Goal: Task Accomplishment & Management: Manage account settings

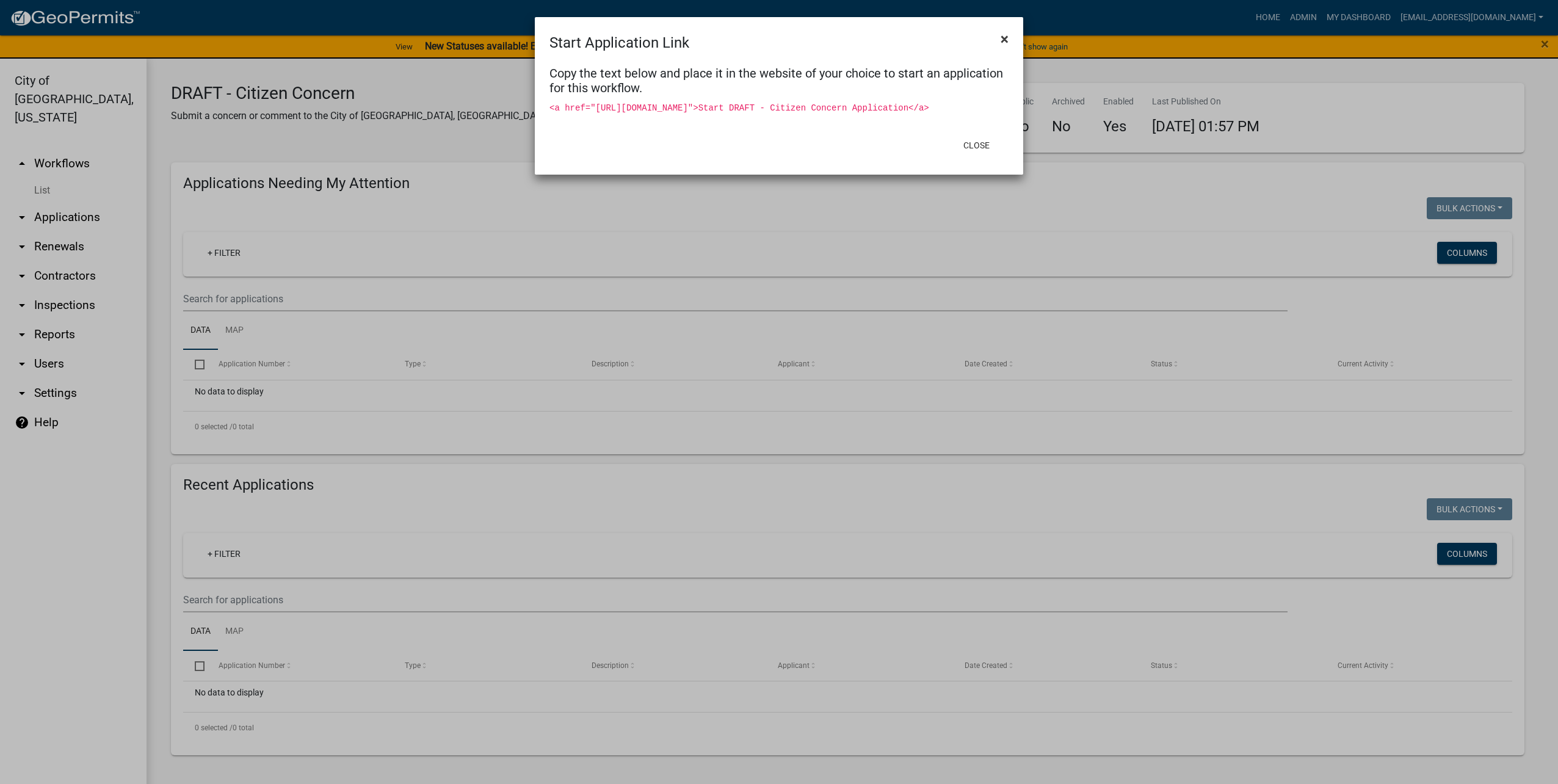
click at [999, 32] on button "×" at bounding box center [1004, 39] width 28 height 34
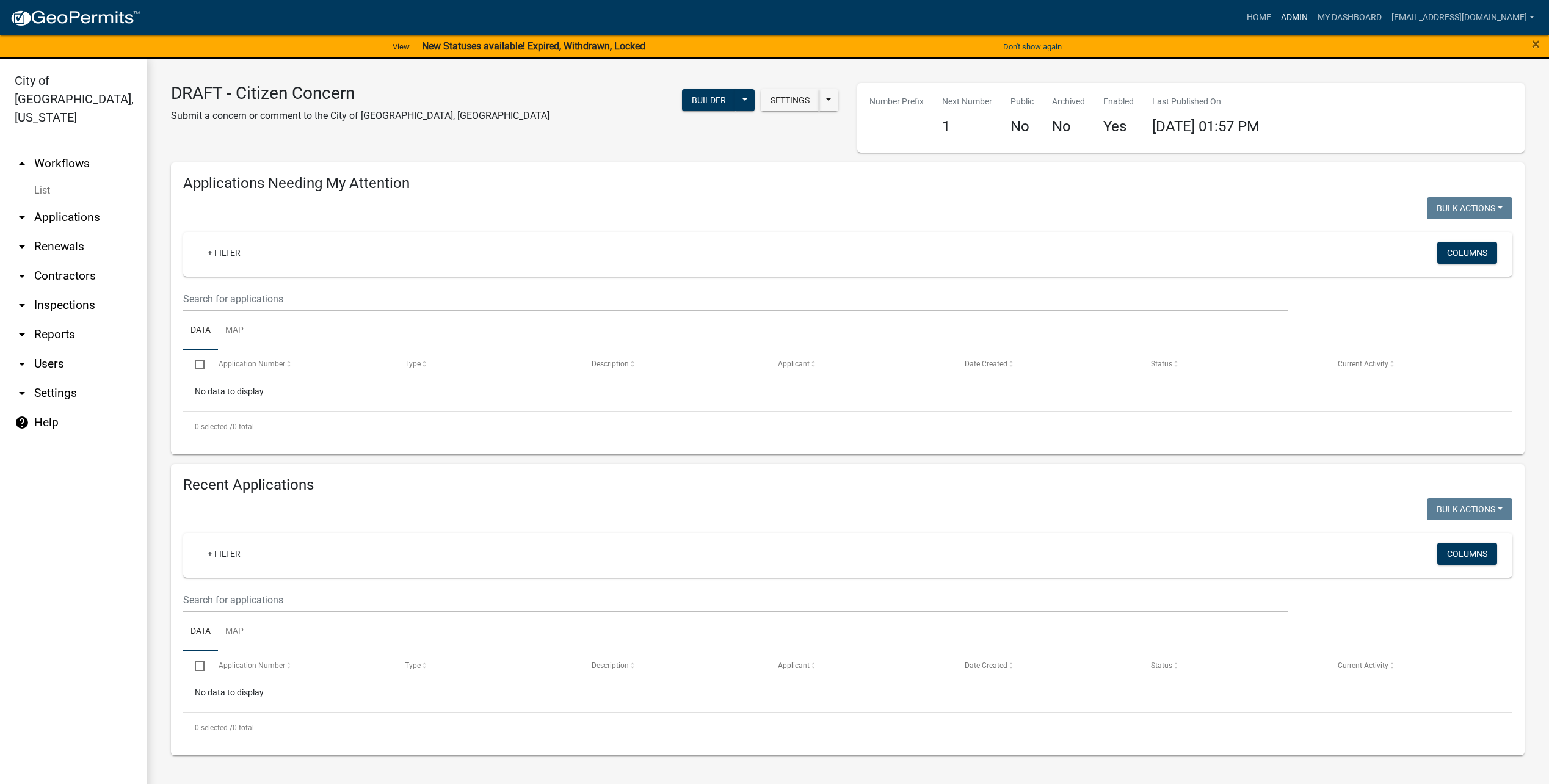
drag, startPoint x: 1299, startPoint y: 20, endPoint x: 1284, endPoint y: 40, distance: 25.0
click at [1299, 20] on link "Admin" at bounding box center [1294, 17] width 37 height 23
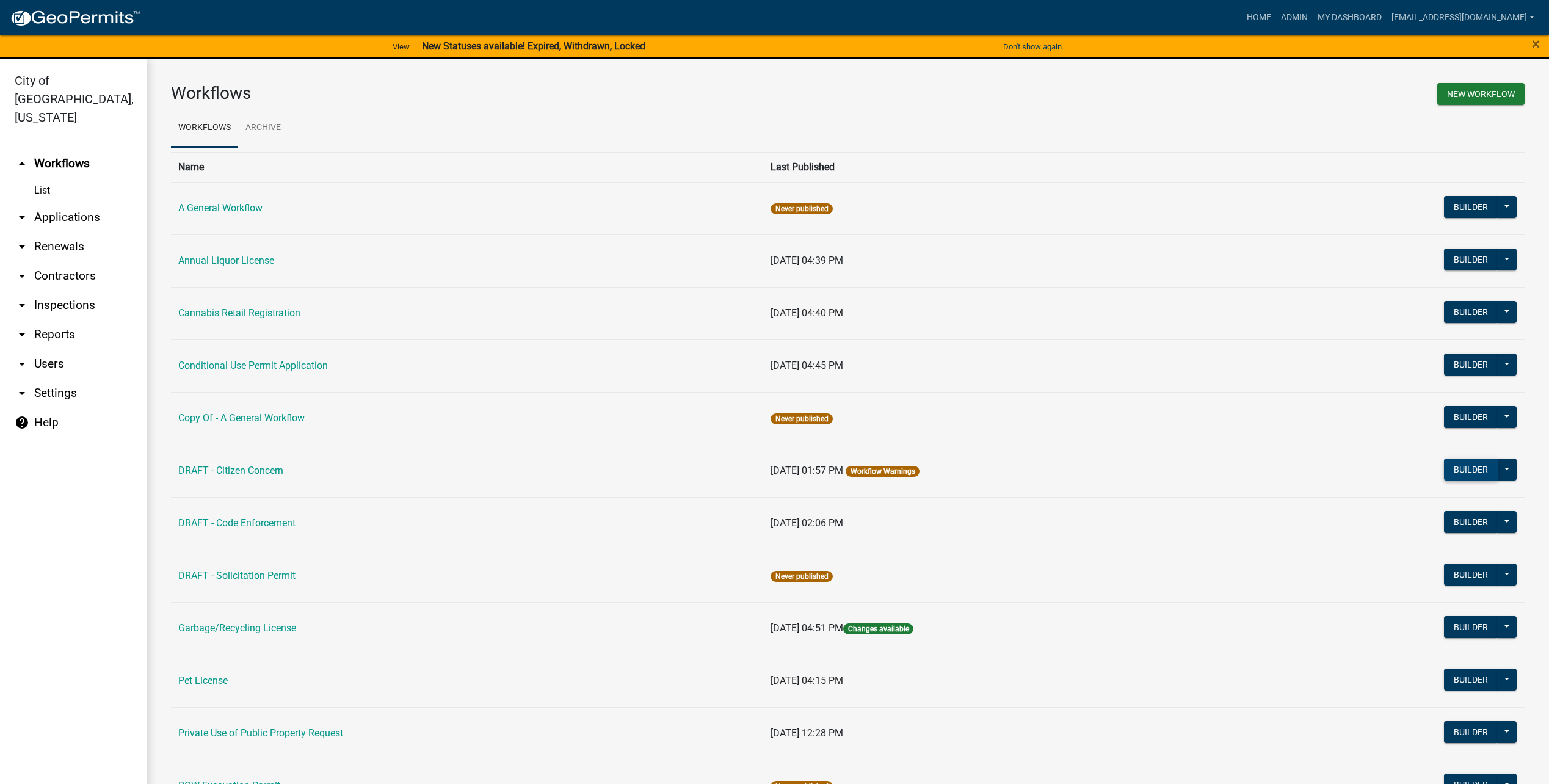
click at [1462, 463] on button "Builder" at bounding box center [1471, 469] width 54 height 22
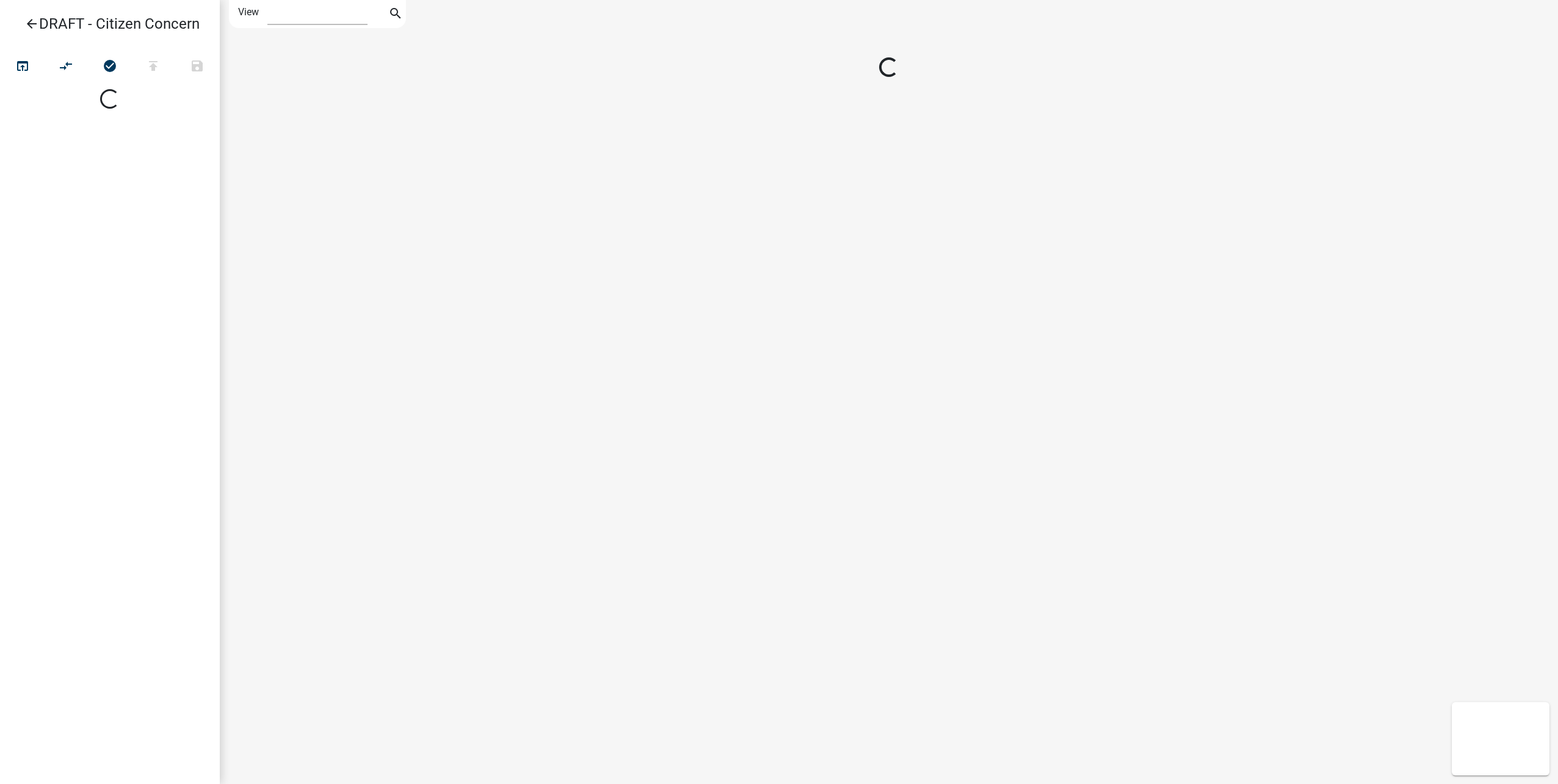
select select "1"
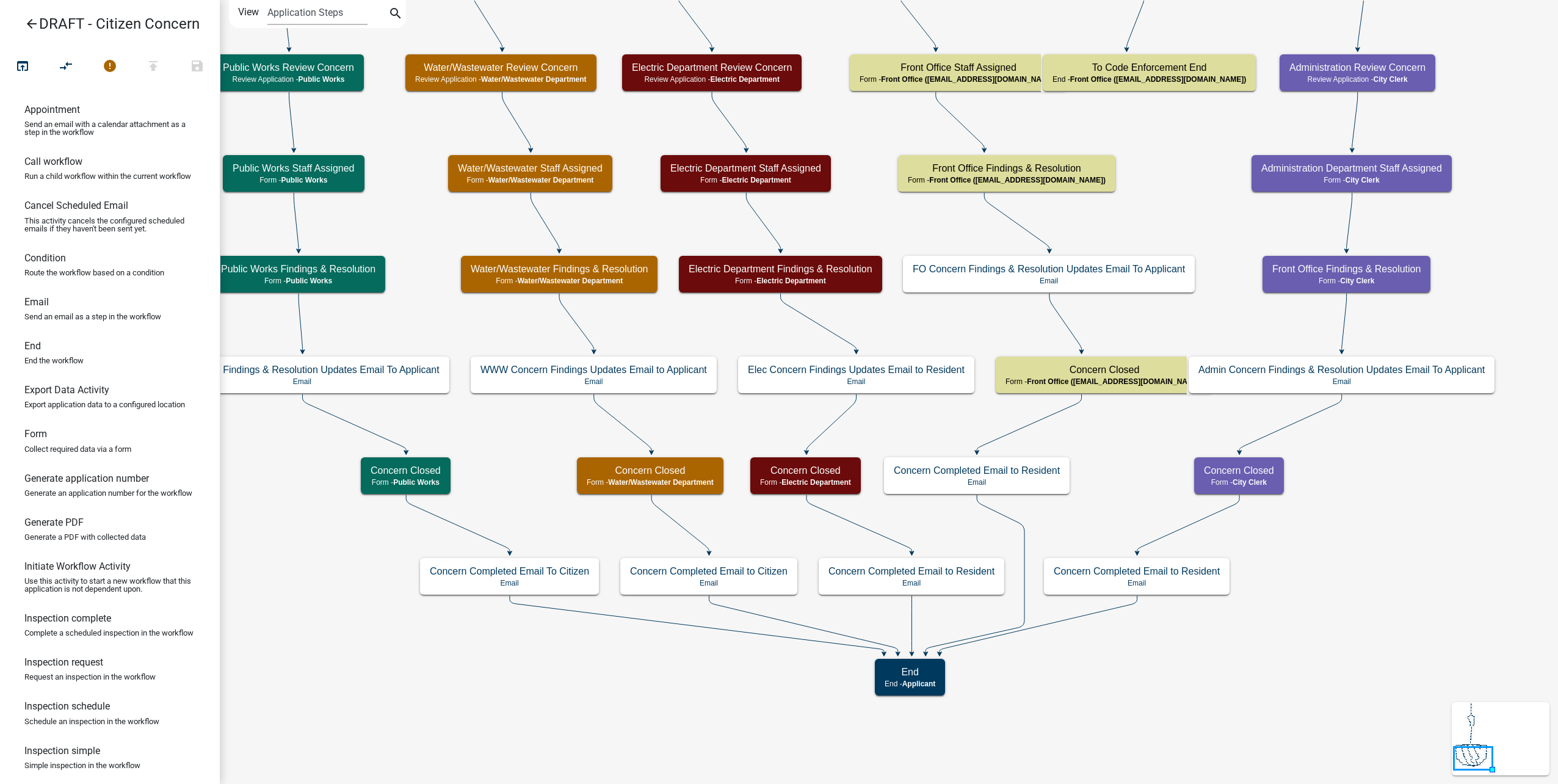
click at [34, 21] on icon "arrow_back" at bounding box center [32, 25] width 15 height 17
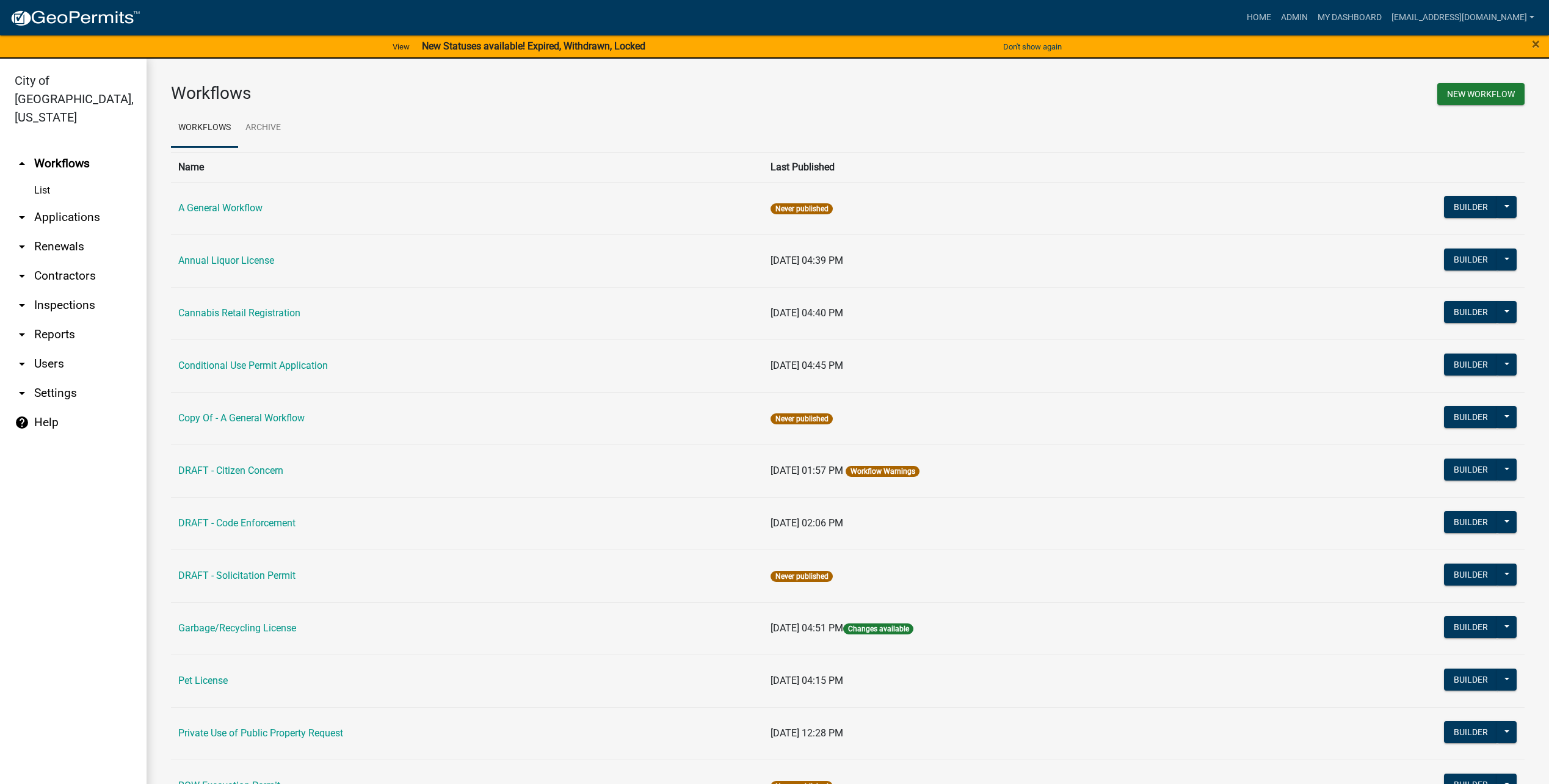
click at [51, 349] on link "arrow_drop_down Users" at bounding box center [73, 363] width 147 height 29
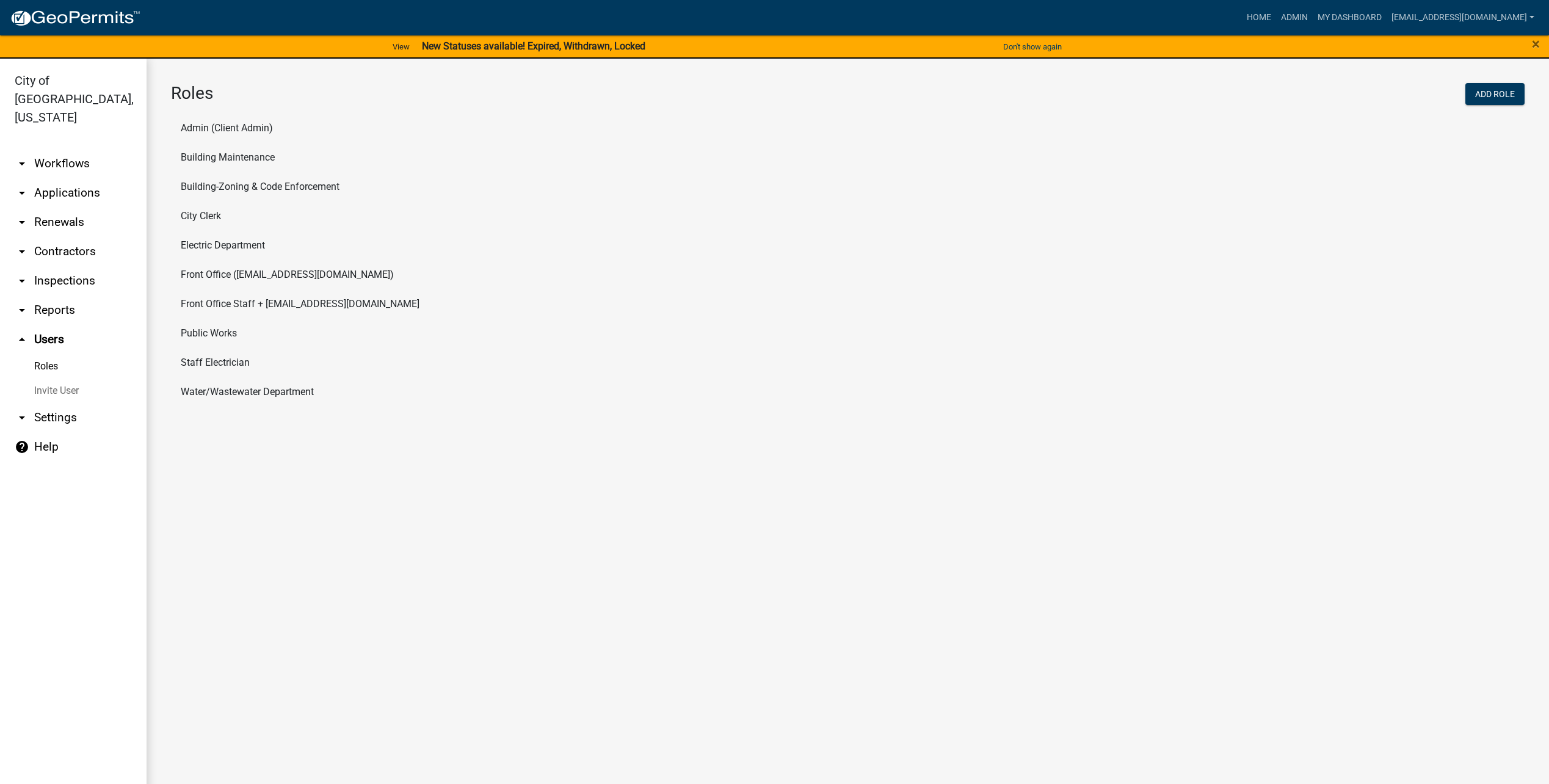
click at [49, 354] on link "Roles" at bounding box center [73, 366] width 147 height 25
click at [235, 179] on li "Building-Zoning & Code Enforcement" at bounding box center [848, 186] width 1354 height 29
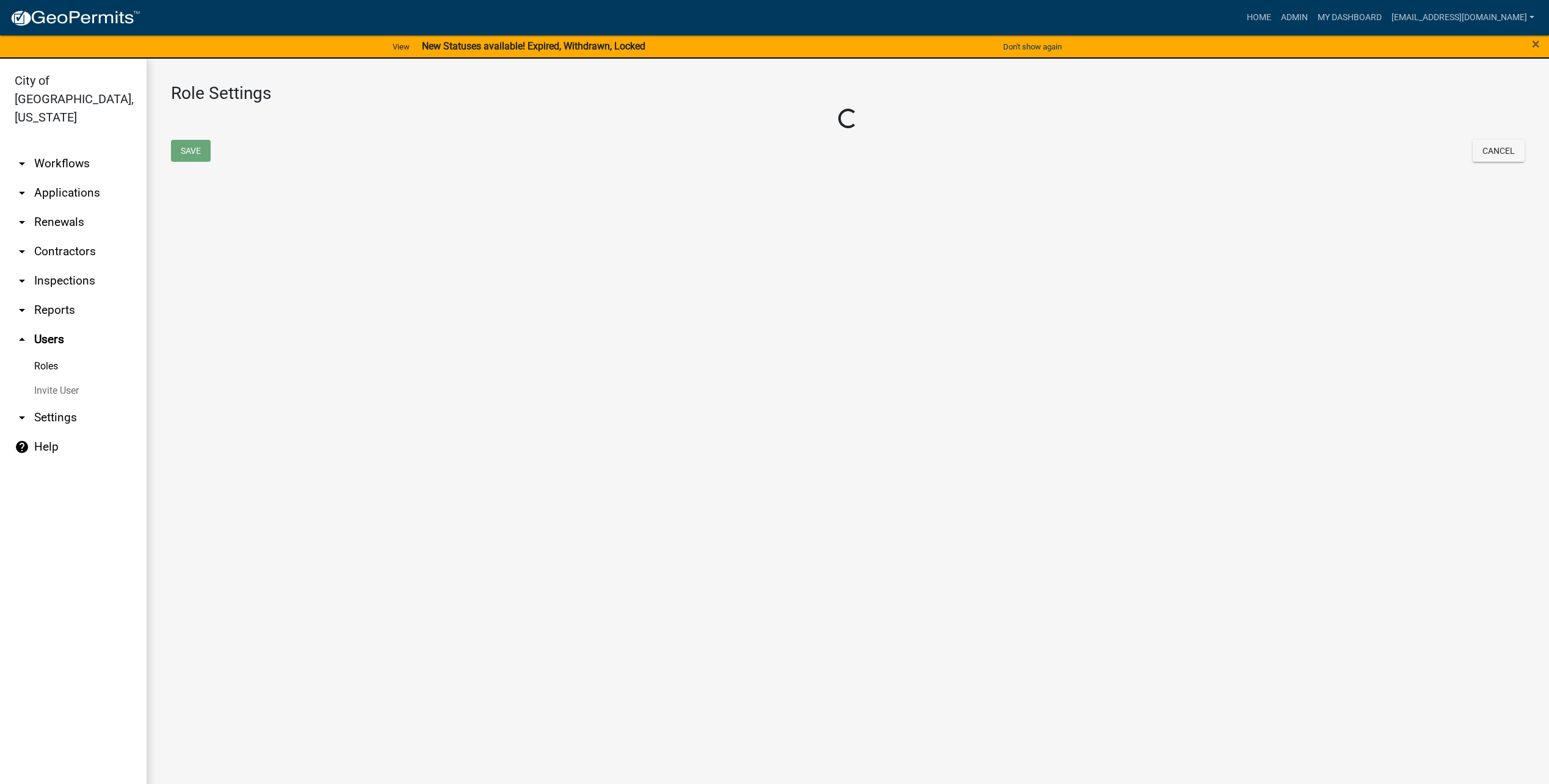
select select "6: light-blue"
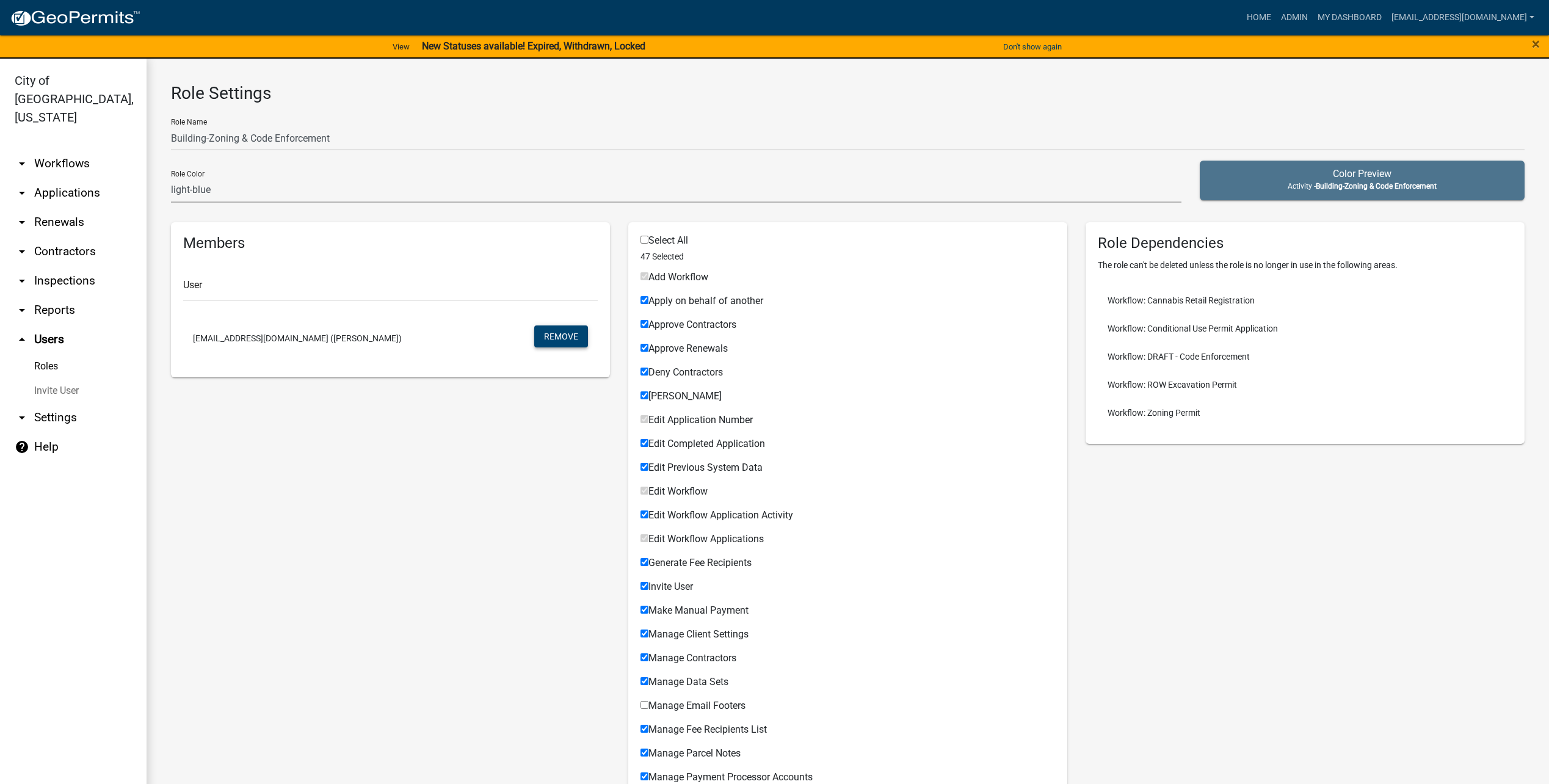
click at [561, 342] on button "Remove" at bounding box center [561, 336] width 54 height 22
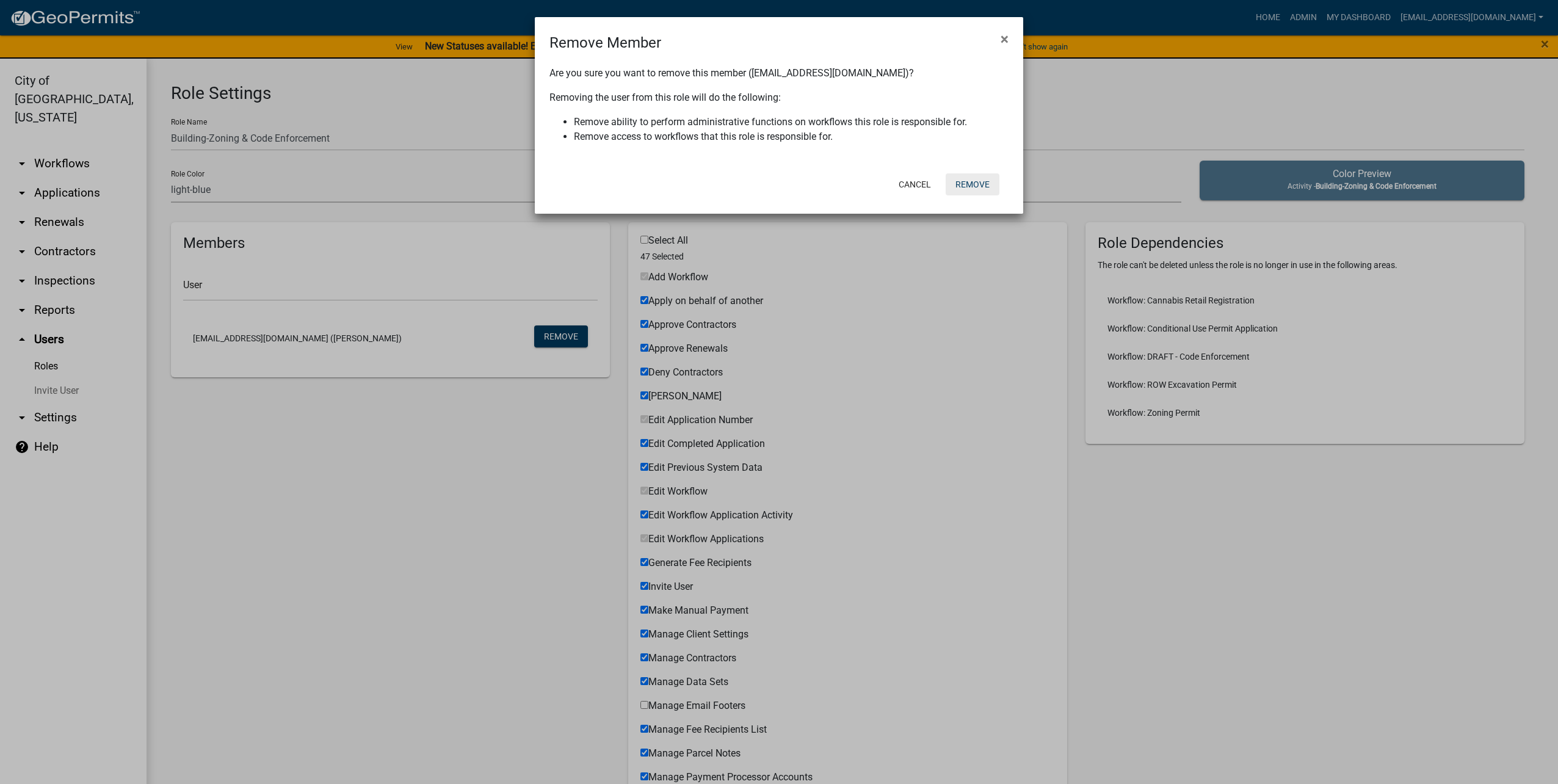
click at [973, 181] on button "Remove" at bounding box center [973, 184] width 54 height 22
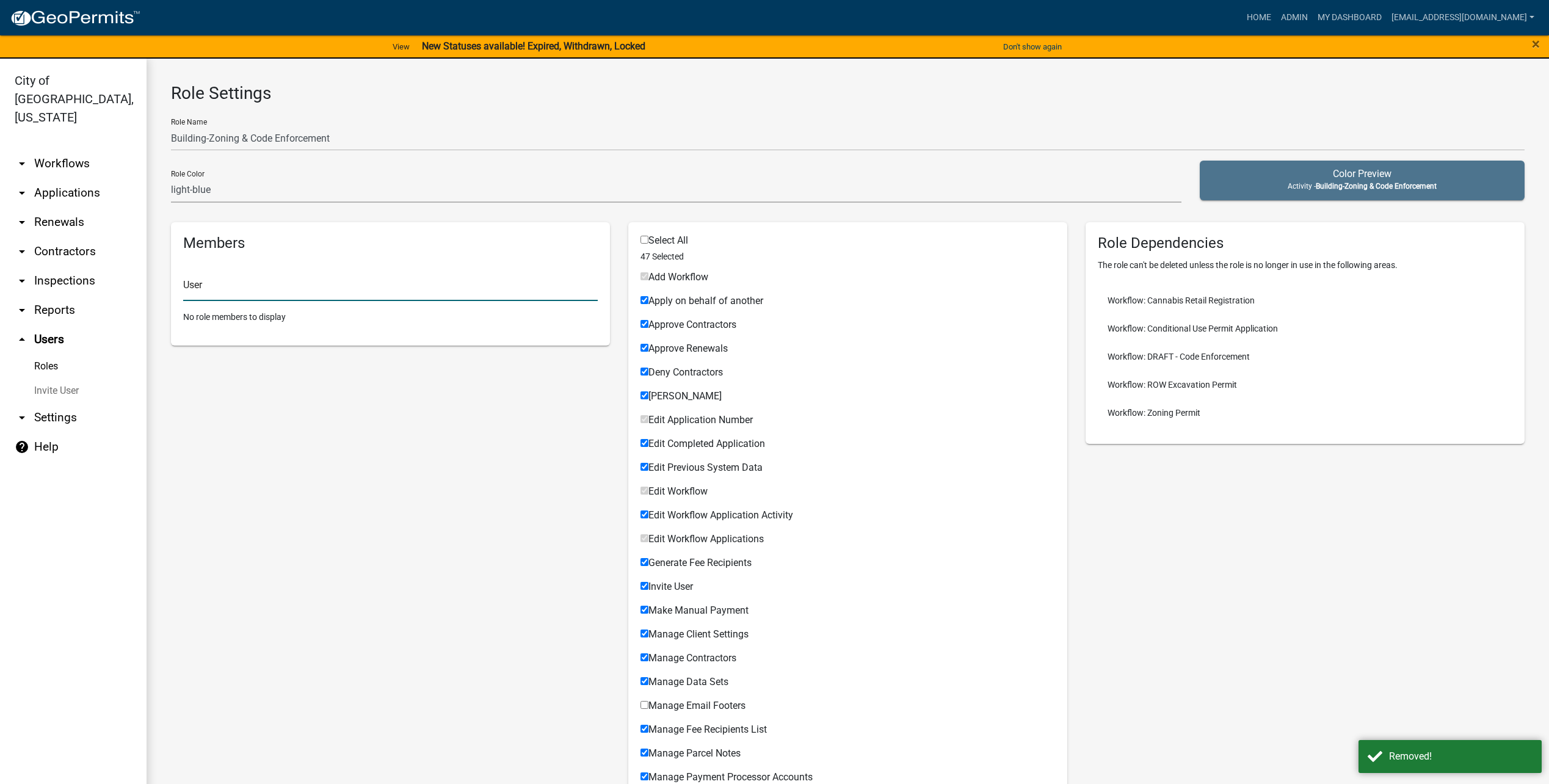
click at [408, 288] on input "text" at bounding box center [390, 288] width 415 height 25
type input "[PERSON_NAME]"
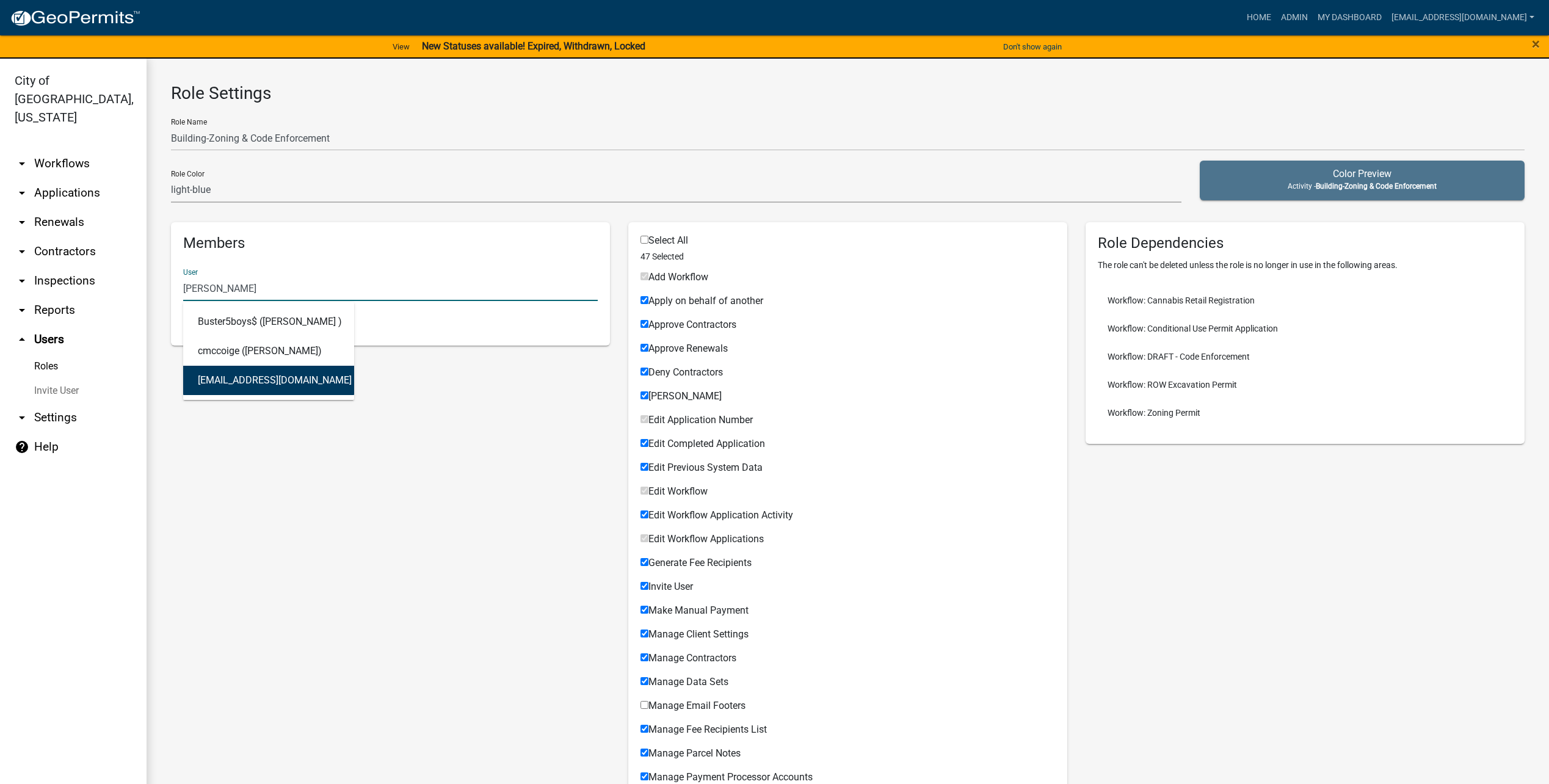
click at [311, 380] on button "[EMAIL_ADDRESS][DOMAIN_NAME] ([PERSON_NAME])" at bounding box center [268, 380] width 171 height 29
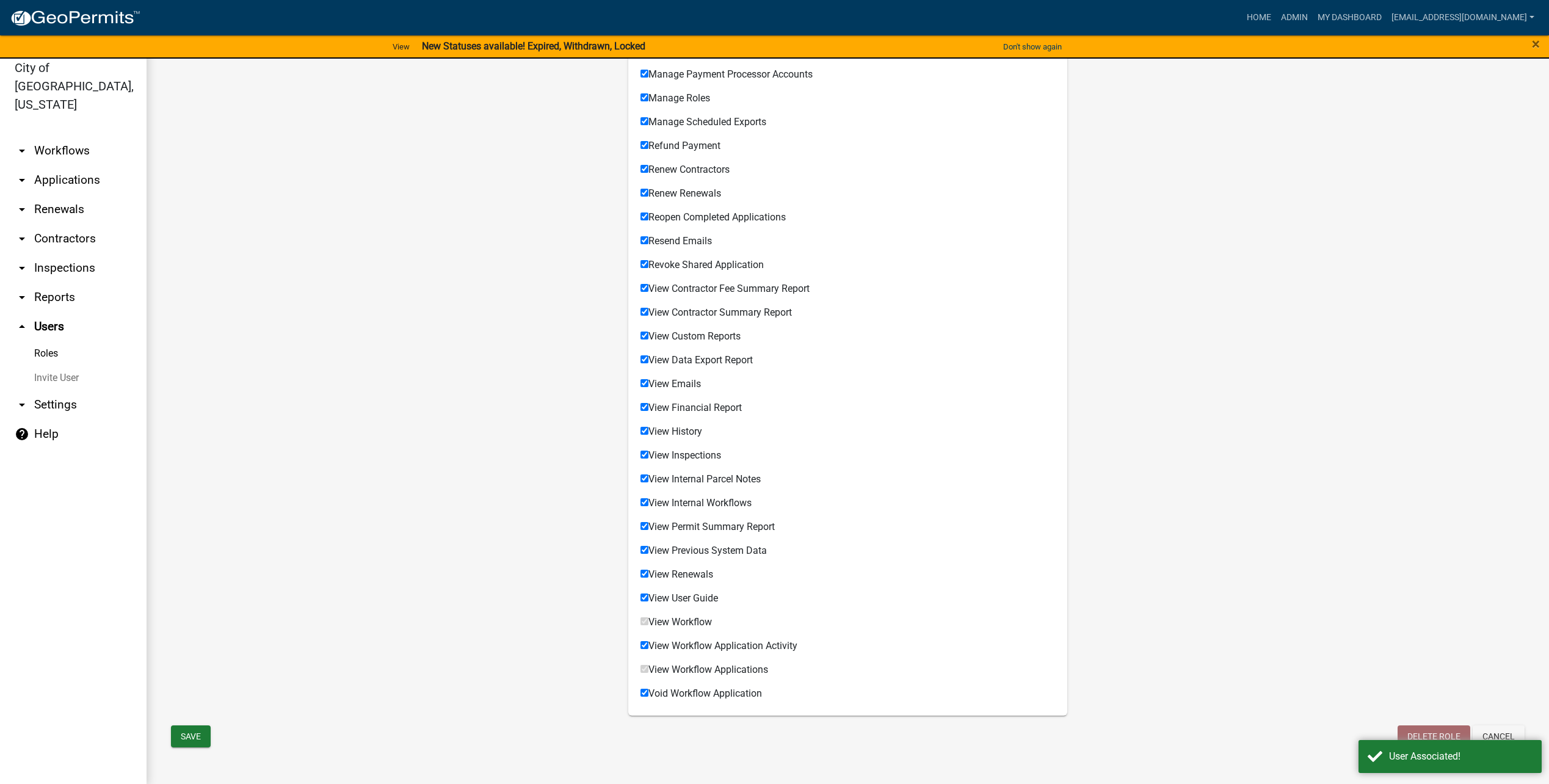
scroll to position [15, 0]
click at [201, 732] on button "Save" at bounding box center [191, 734] width 40 height 22
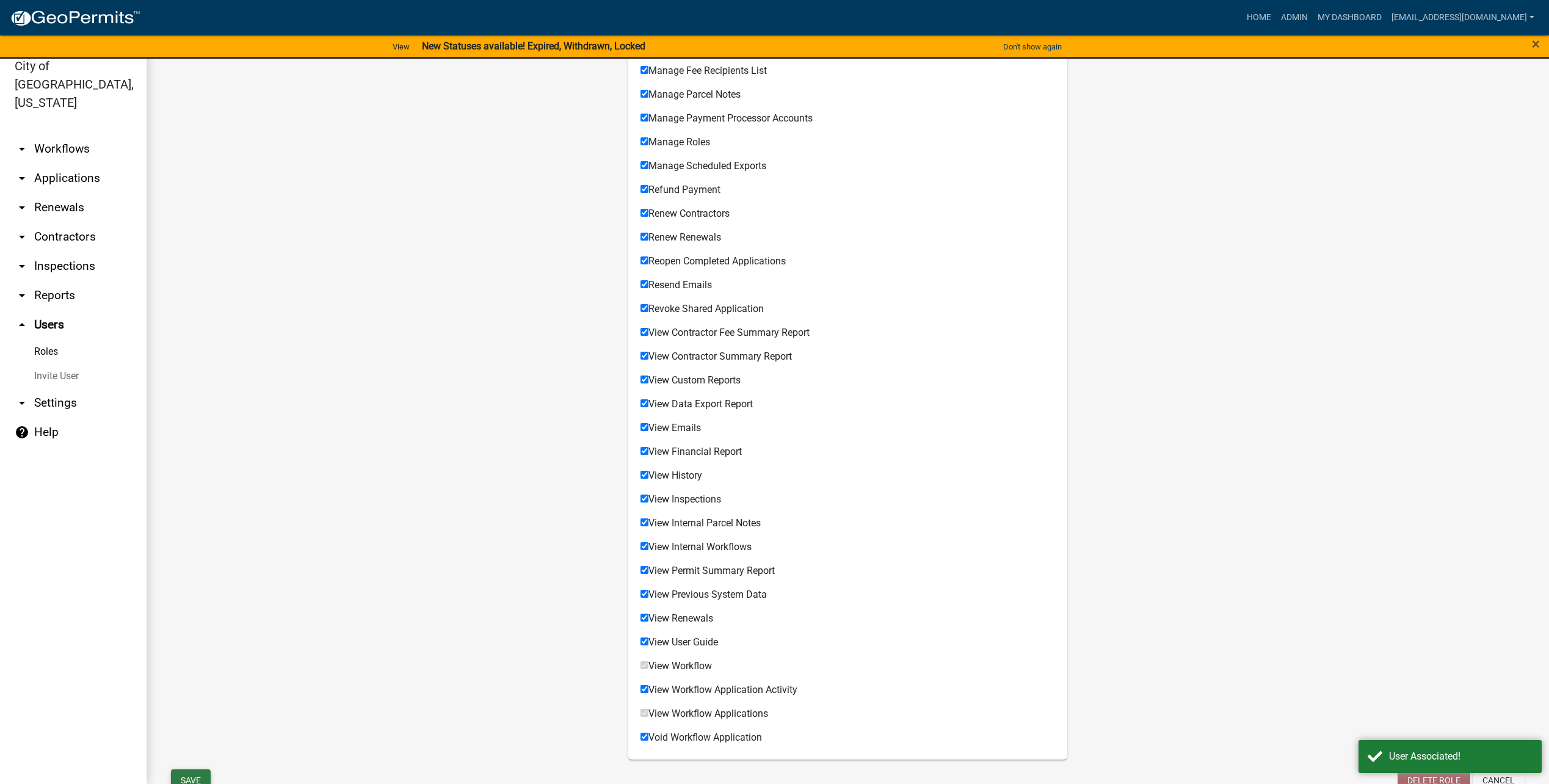
scroll to position [568, 0]
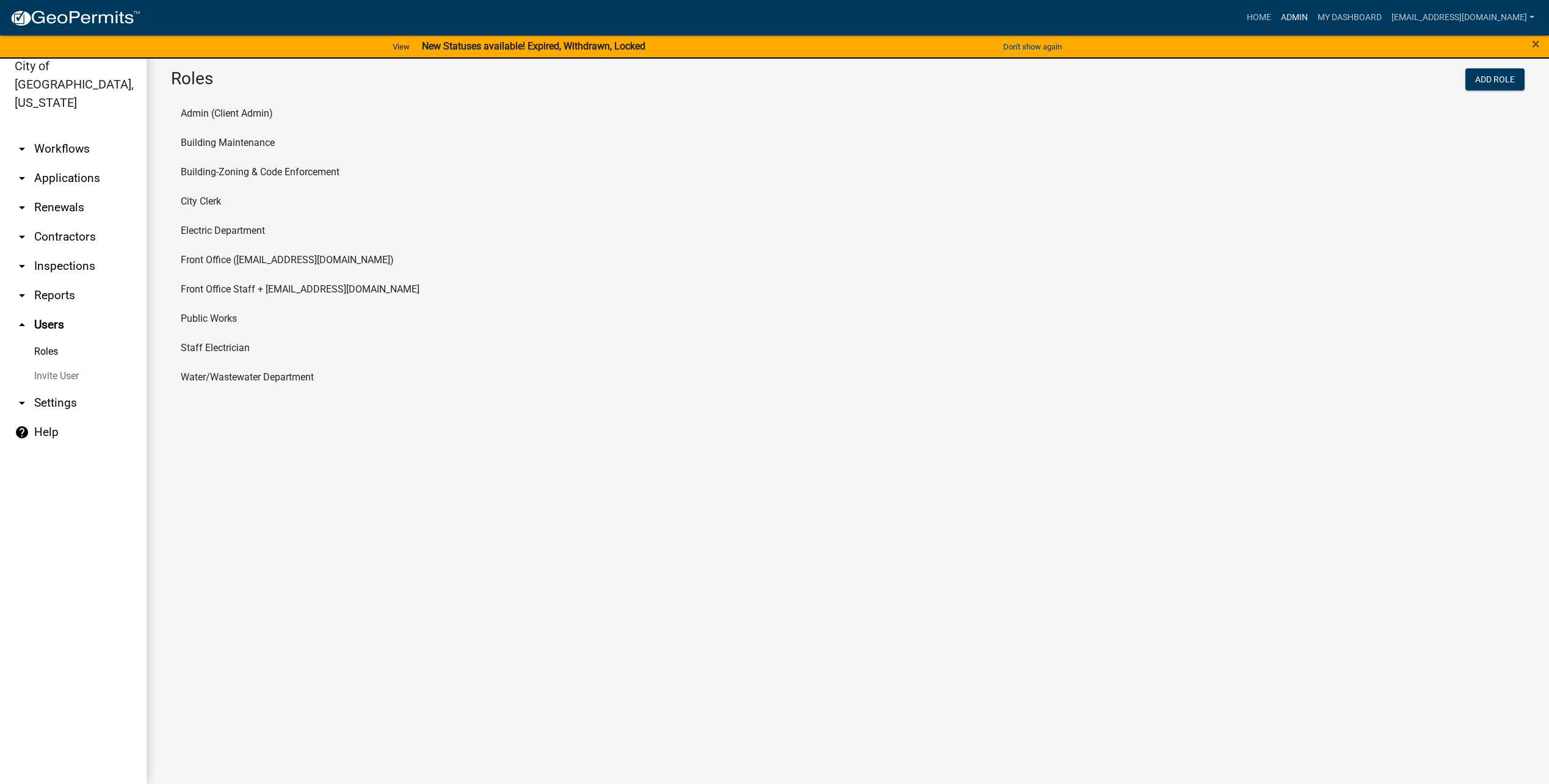
drag, startPoint x: 1298, startPoint y: 18, endPoint x: 1271, endPoint y: 50, distance: 41.9
click at [1298, 18] on link "Admin" at bounding box center [1294, 17] width 37 height 23
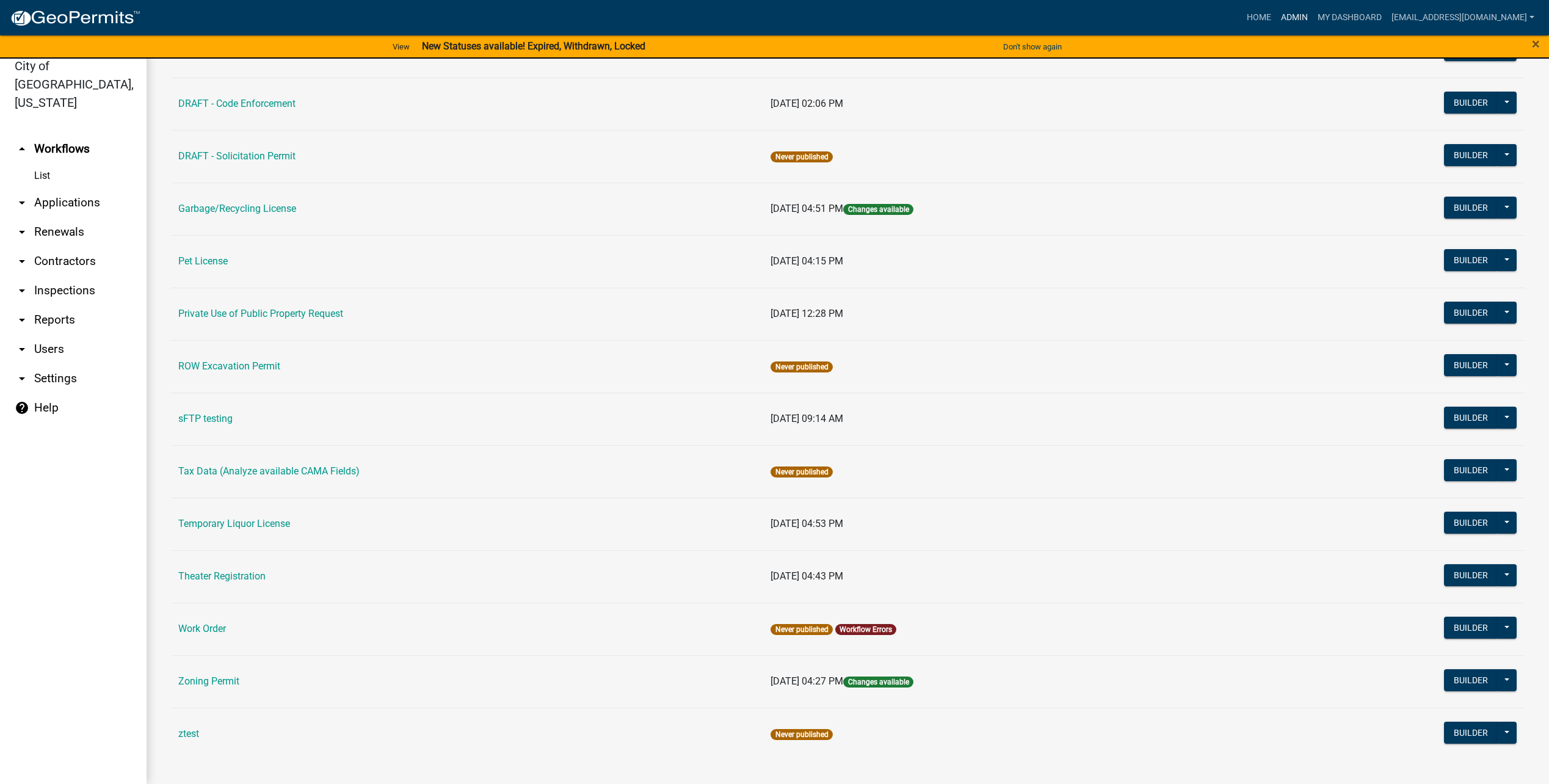
scroll to position [415, 0]
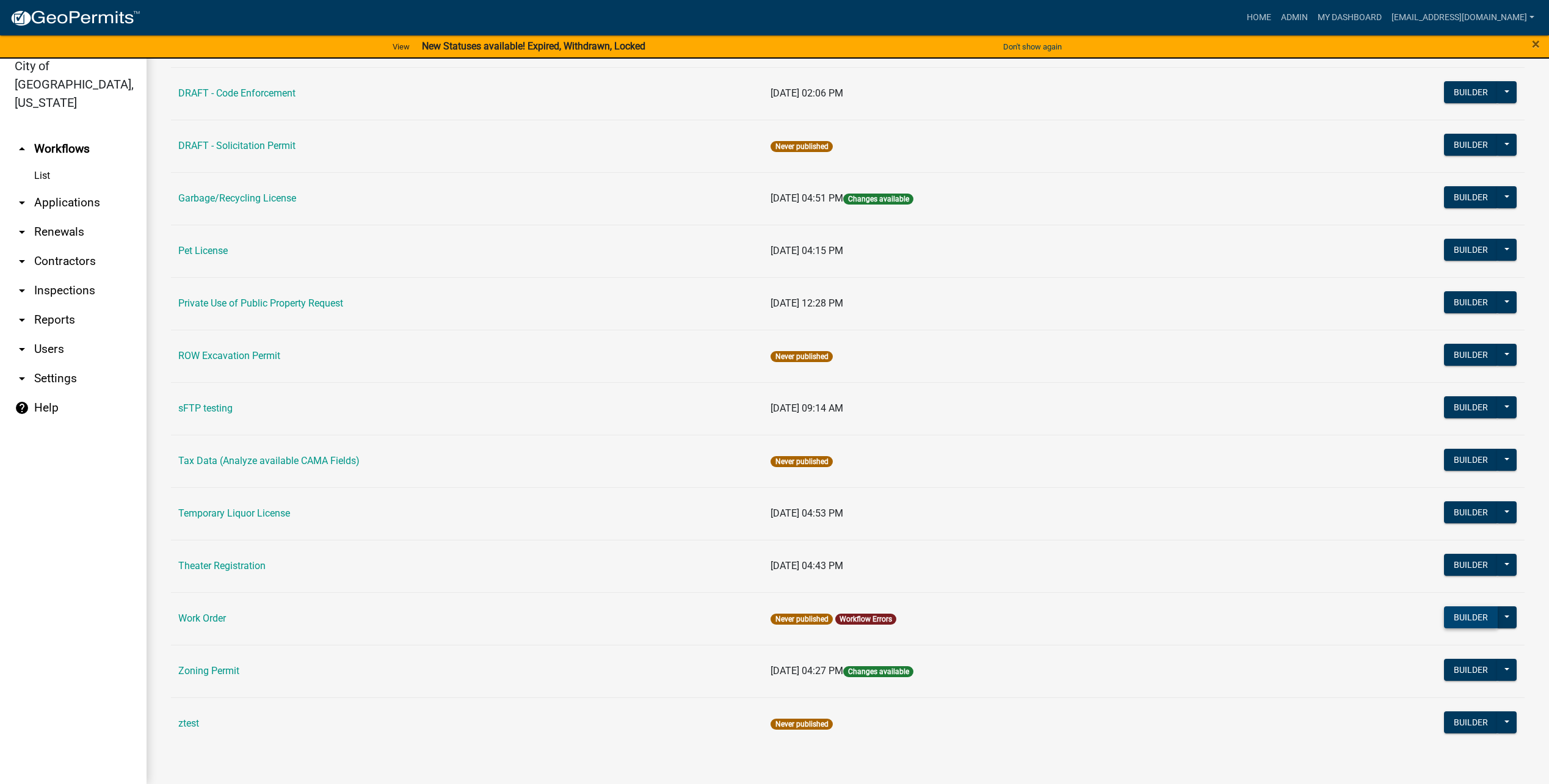
click at [1444, 612] on button "Builder" at bounding box center [1471, 617] width 54 height 22
